Goal: Task Accomplishment & Management: Use online tool/utility

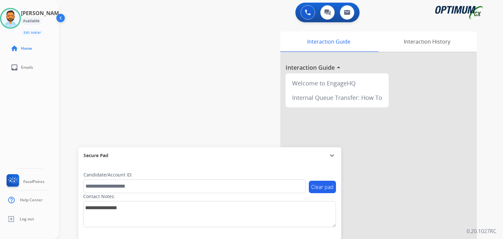
scroll to position [58, 0]
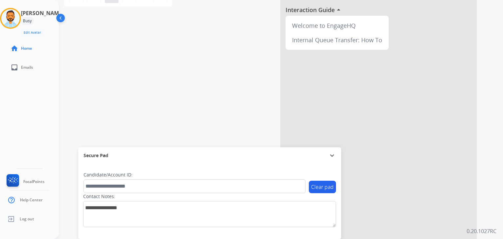
click at [63, 20] on img at bounding box center [61, 19] width 12 height 12
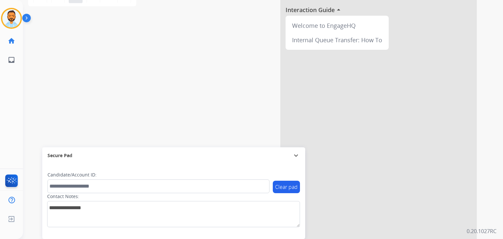
click at [26, 16] on img at bounding box center [27, 19] width 11 height 12
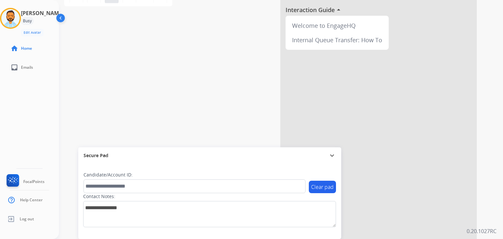
click at [180, 38] on div "phone [PHONE_NUMBER] [PHONE_NUMBER] content_copy access_time Call metrics Queue…" at bounding box center [273, 102] width 428 height 273
click at [62, 18] on img at bounding box center [61, 19] width 12 height 12
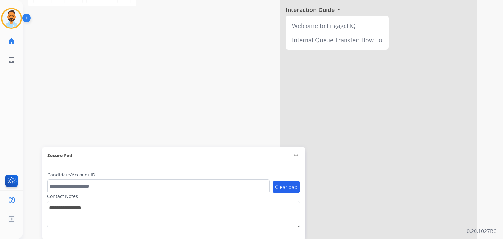
click at [28, 19] on img at bounding box center [27, 19] width 11 height 12
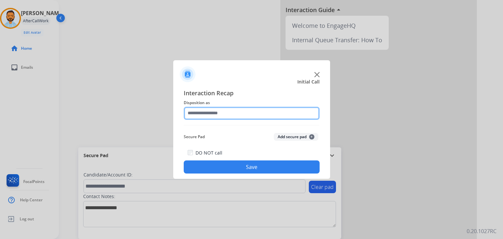
click at [215, 115] on input "text" at bounding box center [252, 113] width 136 height 13
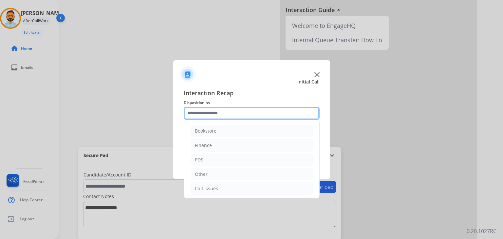
scroll to position [43, 0]
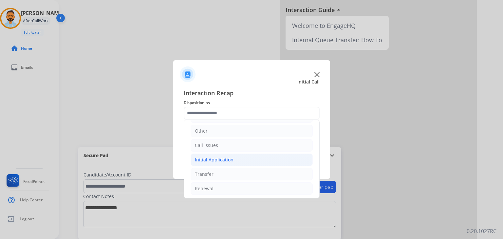
click at [234, 159] on li "Initial Application" at bounding box center [252, 160] width 122 height 12
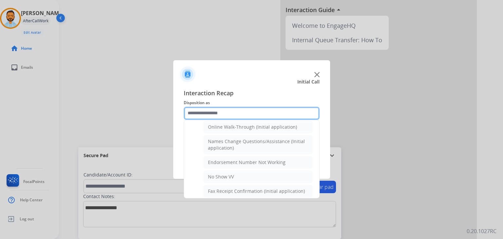
scroll to position [153, 0]
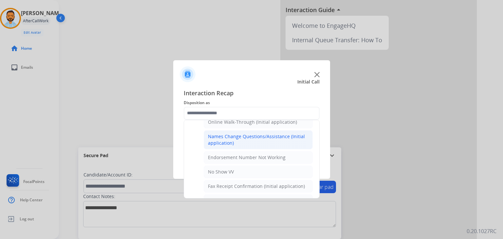
click at [269, 140] on div "Names Change Questions/Assistance (Initial application)" at bounding box center [258, 139] width 101 height 13
type input "**********"
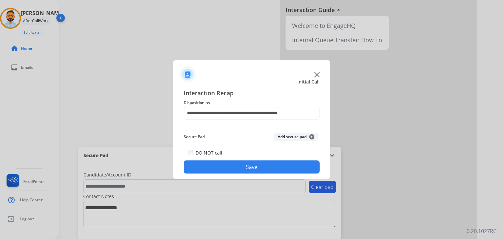
click at [250, 174] on div "**********" at bounding box center [251, 131] width 157 height 96
click at [249, 169] on button "Save" at bounding box center [252, 167] width 136 height 13
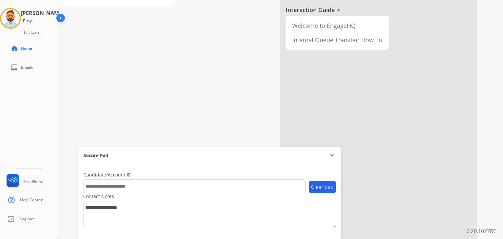
click at [58, 20] on img at bounding box center [61, 19] width 12 height 12
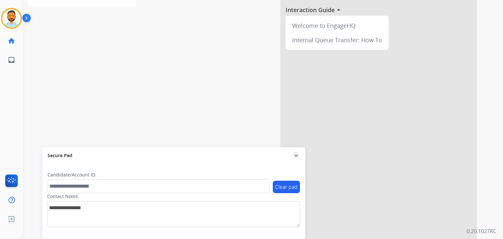
click at [25, 14] on img at bounding box center [27, 19] width 11 height 12
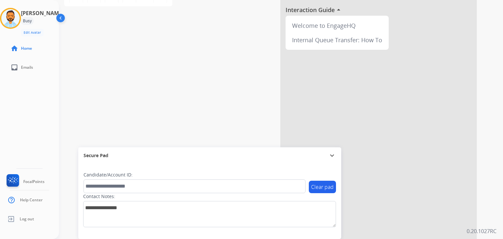
click at [178, 58] on div "phone [PHONE_NUMBER] [PHONE_NUMBER] content_copy access_time Call metrics Queue…" at bounding box center [273, 102] width 428 height 273
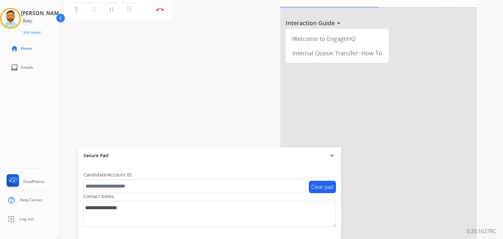
scroll to position [0, 0]
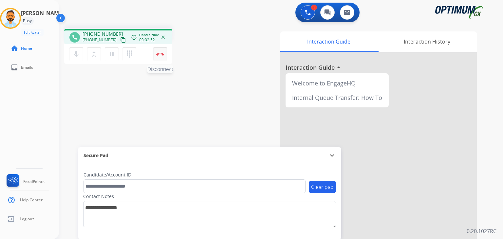
click at [159, 58] on button "Disconnect" at bounding box center [160, 54] width 14 height 14
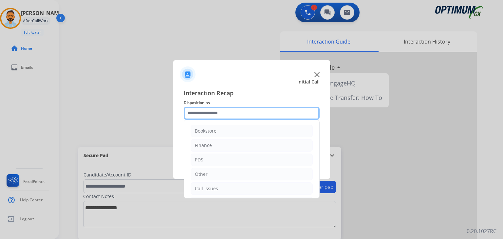
click at [220, 114] on input "text" at bounding box center [252, 113] width 136 height 13
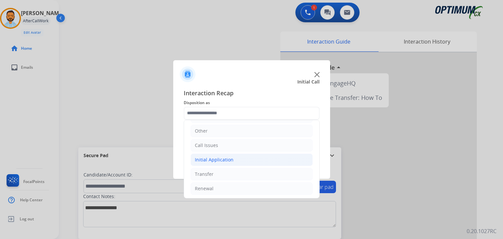
click at [221, 157] on div "Initial Application" at bounding box center [214, 160] width 39 height 7
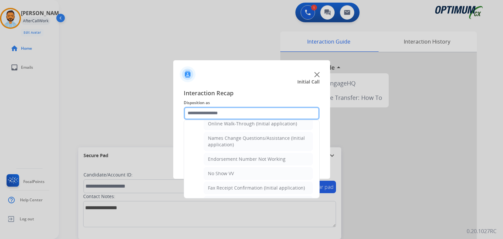
scroll to position [155, 0]
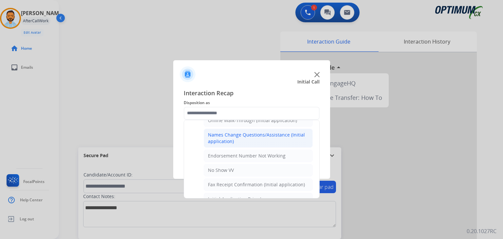
click at [274, 136] on div "Names Change Questions/Assistance (Initial application)" at bounding box center [258, 138] width 101 height 13
type input "**********"
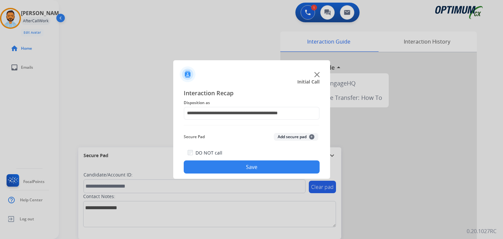
click at [263, 167] on button "Save" at bounding box center [252, 167] width 136 height 13
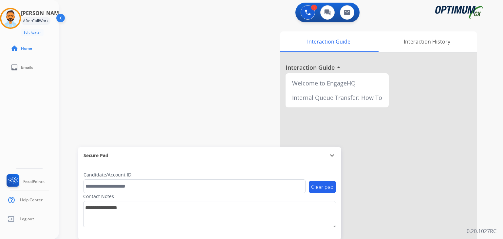
click at [229, 70] on div "swap_horiz Break voice bridge close_fullscreen Connect 3-Way Call merge_type Se…" at bounding box center [273, 160] width 428 height 273
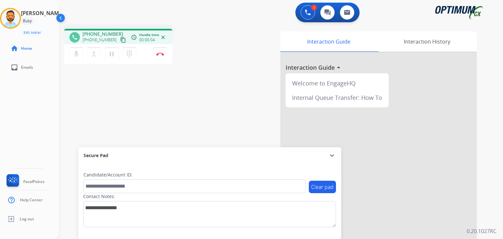
click at [120, 38] on mat-icon "content_copy" at bounding box center [123, 40] width 6 height 6
click at [163, 53] on img at bounding box center [160, 53] width 8 height 3
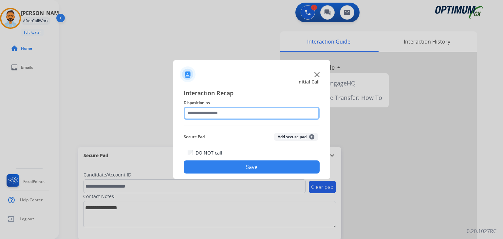
click at [236, 110] on input "text" at bounding box center [252, 113] width 136 height 13
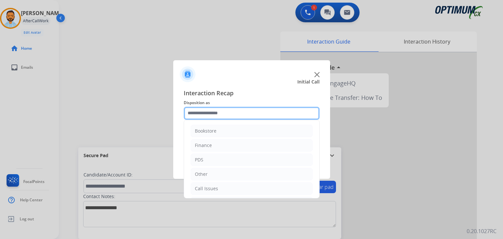
scroll to position [43, 0]
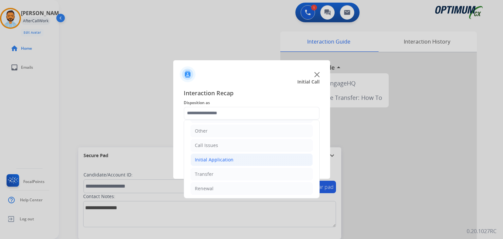
click at [218, 154] on li "Initial Application" at bounding box center [252, 160] width 122 height 12
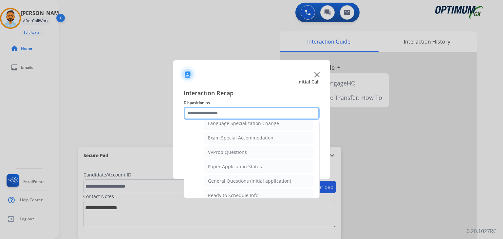
scroll to position [341, 0]
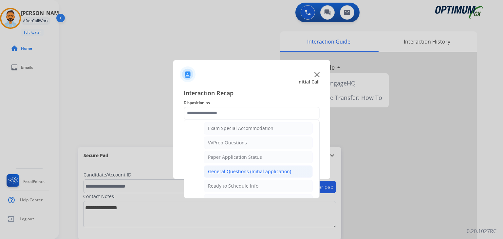
click at [262, 170] on div "General Questions (Initial application)" at bounding box center [249, 171] width 83 height 7
type input "**********"
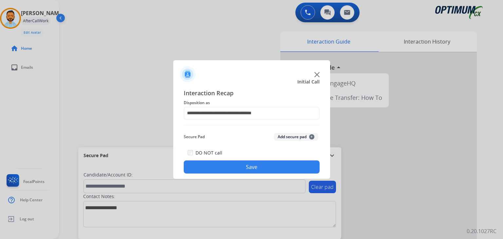
click at [249, 166] on button "Save" at bounding box center [252, 167] width 136 height 13
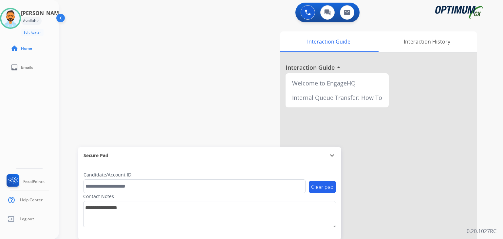
click at [134, 57] on div "swap_horiz Break voice bridge close_fullscreen Connect 3-Way Call merge_type Se…" at bounding box center [273, 160] width 428 height 273
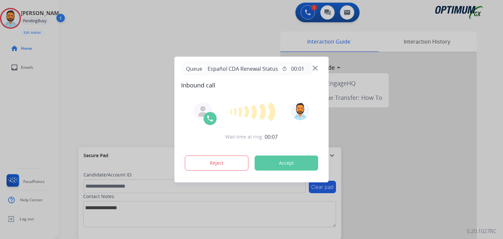
click at [272, 161] on button "Accept" at bounding box center [287, 163] width 64 height 15
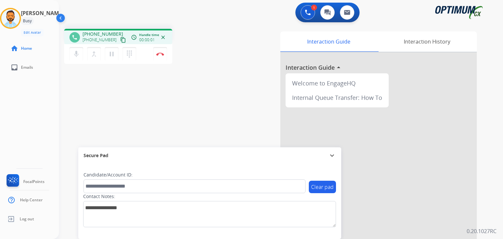
click at [120, 40] on mat-icon "content_copy" at bounding box center [123, 40] width 6 height 6
click at [119, 43] on button "content_copy" at bounding box center [123, 40] width 8 height 8
click at [161, 54] on img at bounding box center [160, 53] width 8 height 3
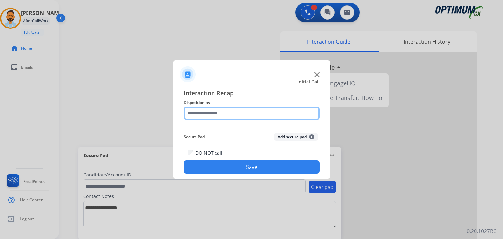
click at [194, 116] on input "text" at bounding box center [252, 113] width 136 height 13
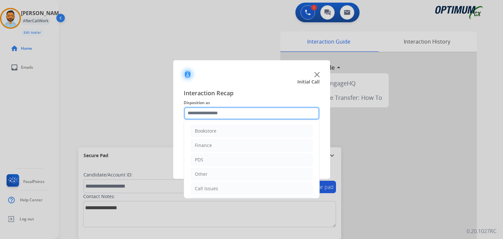
scroll to position [43, 0]
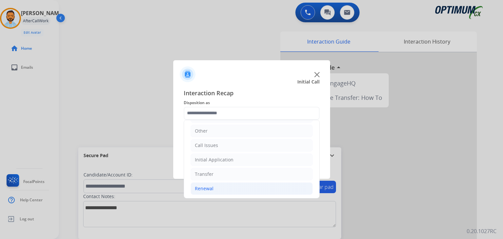
click at [202, 191] on li "Renewal" at bounding box center [252, 188] width 122 height 12
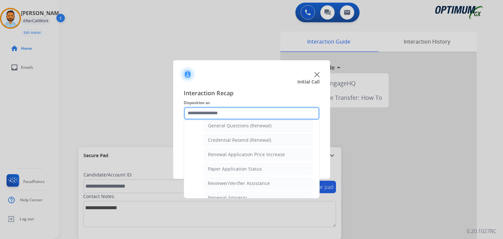
scroll to position [200, 0]
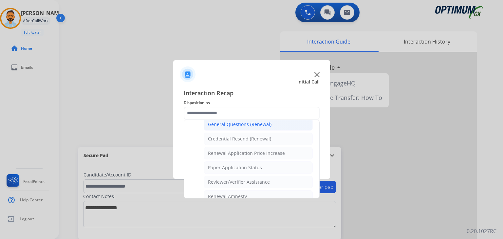
click at [251, 122] on div "General Questions (Renewal)" at bounding box center [240, 124] width 64 height 7
type input "**********"
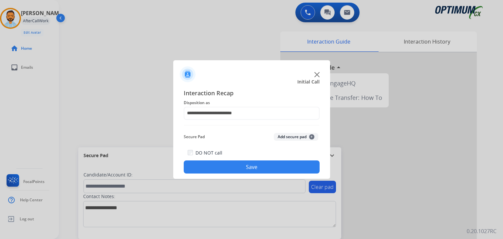
click at [212, 167] on button "Save" at bounding box center [252, 167] width 136 height 13
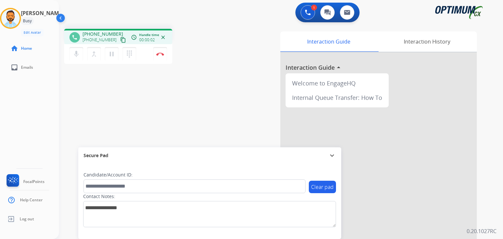
click at [120, 41] on mat-icon "content_copy" at bounding box center [123, 40] width 6 height 6
click at [161, 54] on img at bounding box center [160, 53] width 8 height 3
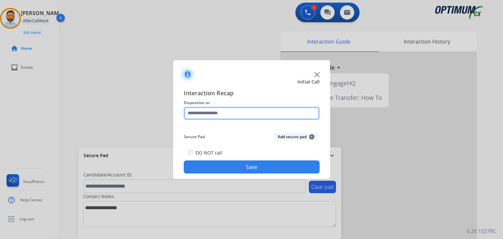
click at [214, 113] on input "text" at bounding box center [252, 113] width 136 height 13
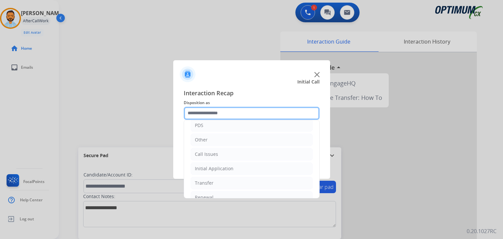
scroll to position [41, 0]
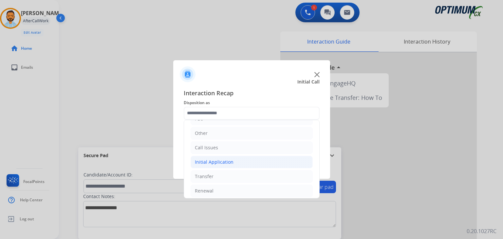
click at [228, 160] on div "Initial Application" at bounding box center [214, 162] width 39 height 7
click at [219, 190] on div "Appeals" at bounding box center [217, 191] width 18 height 7
type input "*******"
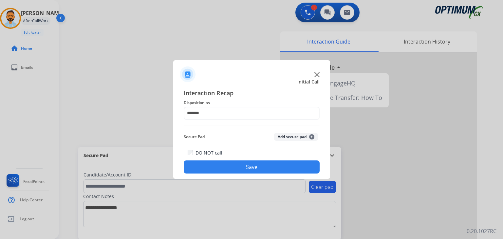
click at [216, 166] on button "Save" at bounding box center [252, 167] width 136 height 13
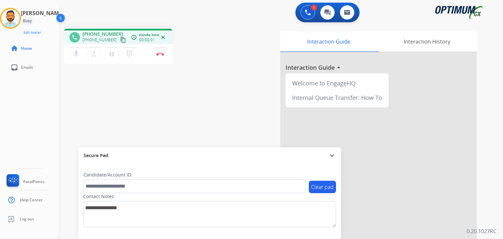
click at [119, 43] on button "content_copy" at bounding box center [123, 40] width 8 height 8
click at [162, 58] on button "Disconnect" at bounding box center [160, 54] width 14 height 14
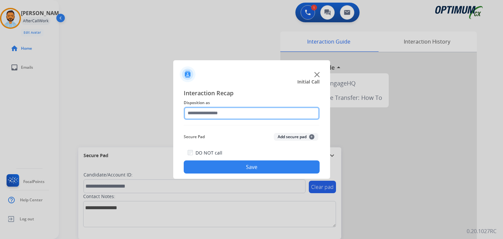
click at [204, 115] on input "text" at bounding box center [252, 113] width 136 height 13
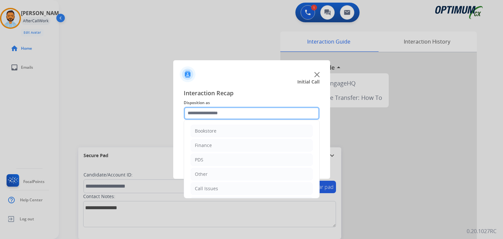
scroll to position [43, 0]
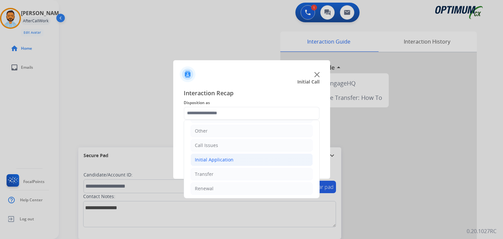
click at [218, 160] on div "Initial Application" at bounding box center [214, 160] width 39 height 7
click at [220, 191] on li "Appeals" at bounding box center [258, 188] width 109 height 12
type input "*******"
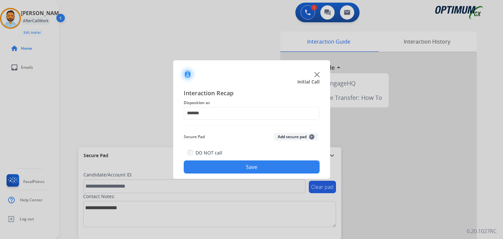
click at [220, 166] on button "Save" at bounding box center [252, 167] width 136 height 13
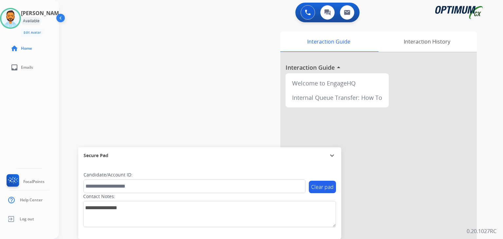
click at [157, 59] on div "swap_horiz Break voice bridge close_fullscreen Connect 3-Way Call merge_type Se…" at bounding box center [273, 160] width 428 height 273
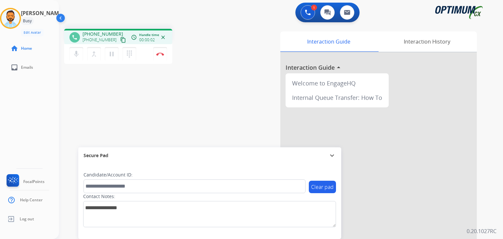
click at [120, 40] on mat-icon "content_copy" at bounding box center [123, 40] width 6 height 6
click at [161, 58] on button "Disconnect" at bounding box center [160, 54] width 14 height 14
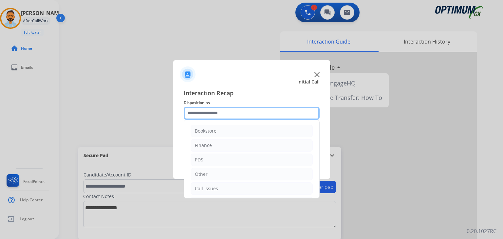
click at [237, 112] on input "text" at bounding box center [252, 113] width 136 height 13
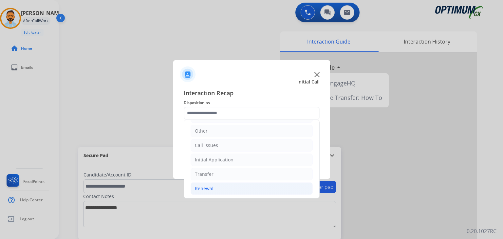
click at [224, 185] on li "Renewal" at bounding box center [252, 188] width 122 height 12
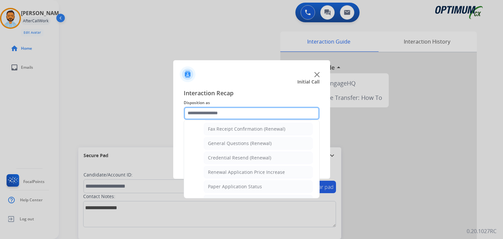
scroll to position [180, 0]
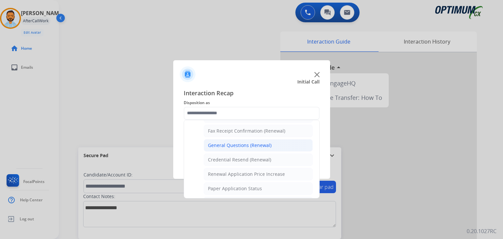
click at [258, 147] on li "General Questions (Renewal)" at bounding box center [258, 145] width 109 height 12
type input "**********"
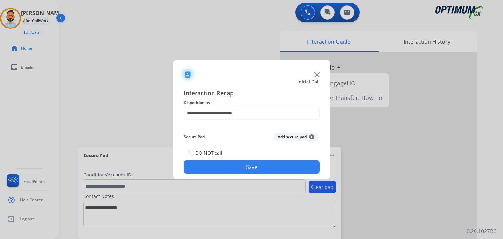
click at [223, 166] on button "Save" at bounding box center [252, 167] width 136 height 13
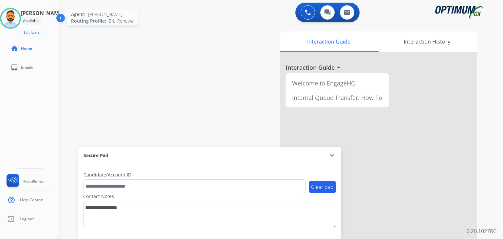
click at [9, 23] on img at bounding box center [10, 18] width 18 height 18
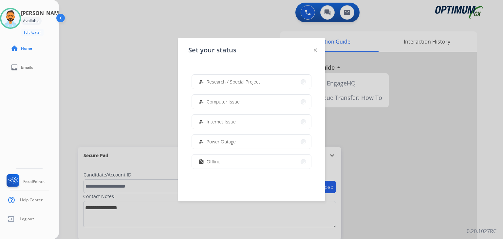
scroll to position [163, 0]
click at [246, 162] on button "work_off Offline" at bounding box center [251, 159] width 119 height 14
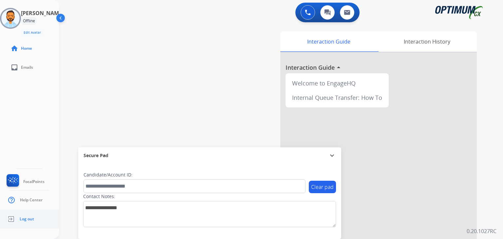
click at [23, 220] on span "Log out" at bounding box center [27, 219] width 14 height 5
